Goal: Task Accomplishment & Management: Use online tool/utility

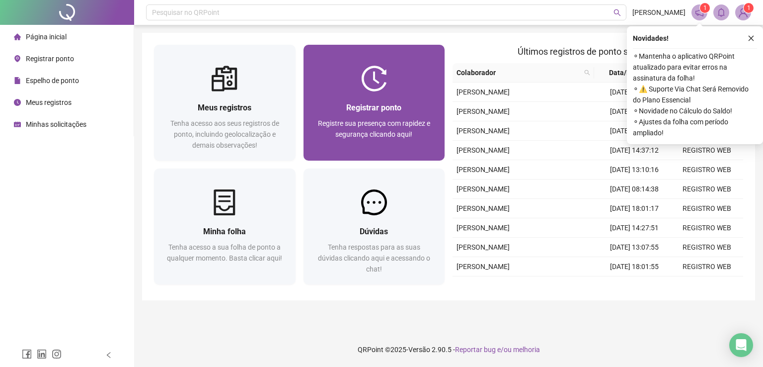
click at [427, 107] on div "Registrar ponto" at bounding box center [375, 107] width 118 height 12
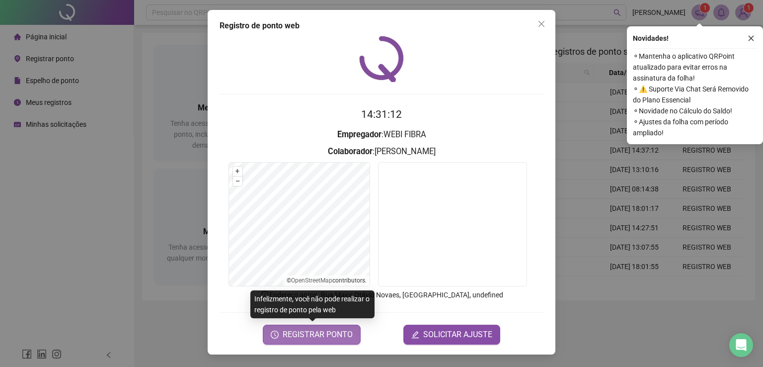
click at [330, 335] on span "REGISTRAR PONTO" at bounding box center [318, 334] width 70 height 12
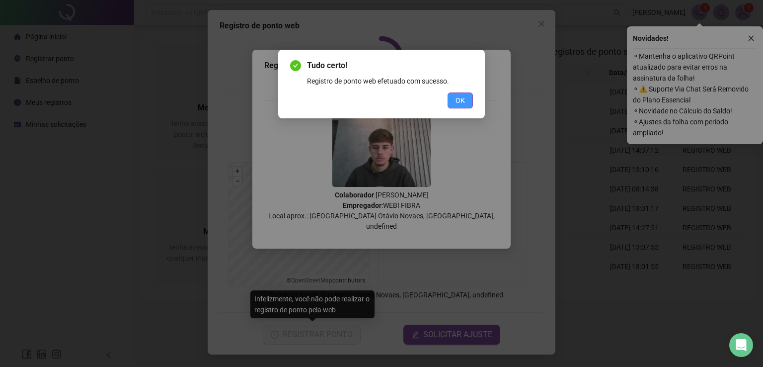
click at [465, 100] on button "OK" at bounding box center [460, 100] width 25 height 16
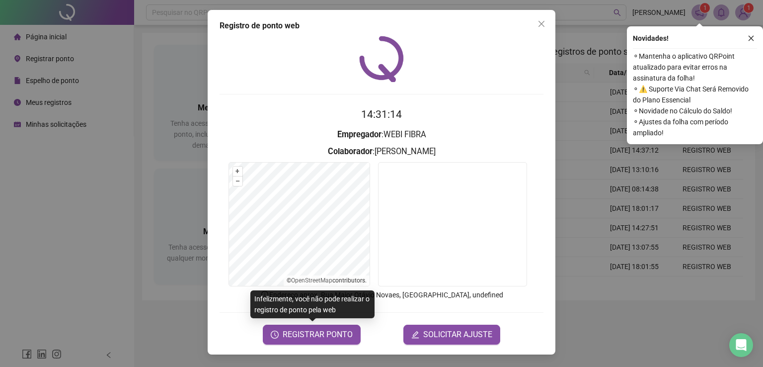
click at [609, 211] on div "Registro de ponto web 14:31:14 Empregador : WEBI FIBRA Colaborador : [PERSON_NA…" at bounding box center [381, 183] width 763 height 367
